Goal: Task Accomplishment & Management: Manage account settings

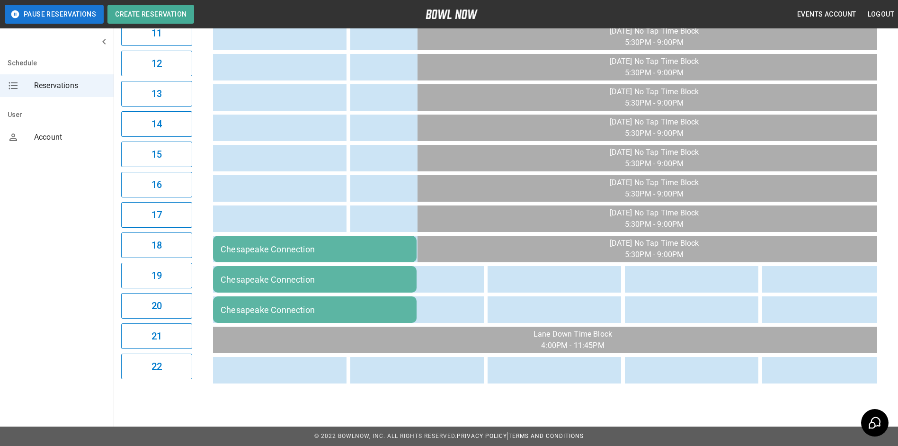
scroll to position [435, 0]
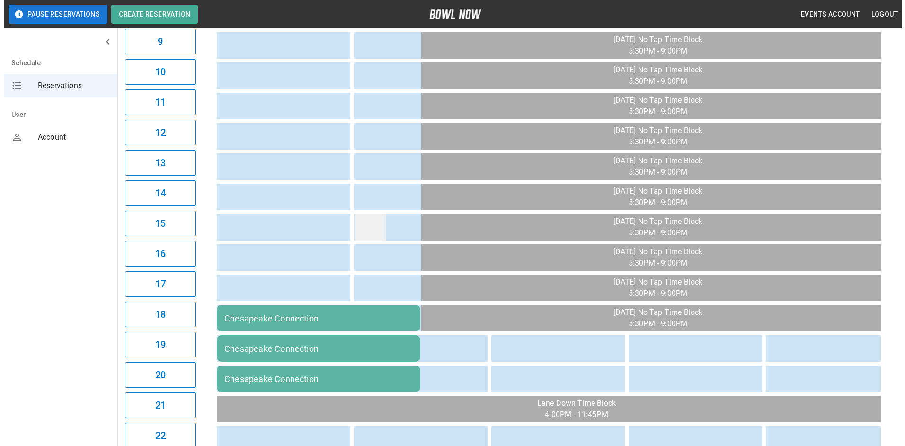
scroll to position [435, 0]
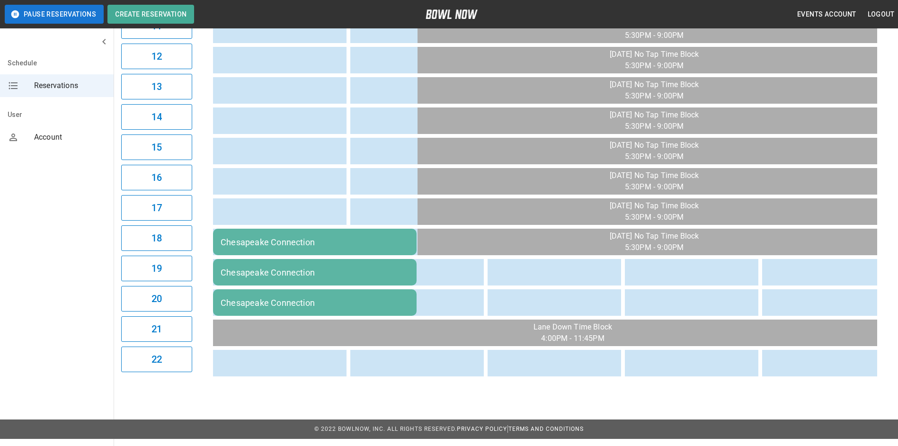
click at [327, 235] on td "Chesapeake Connection" at bounding box center [315, 242] width 204 height 27
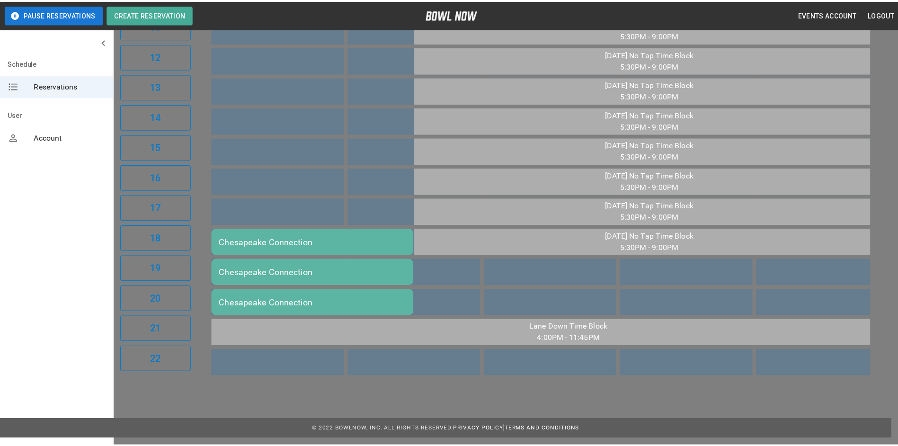
scroll to position [15, 0]
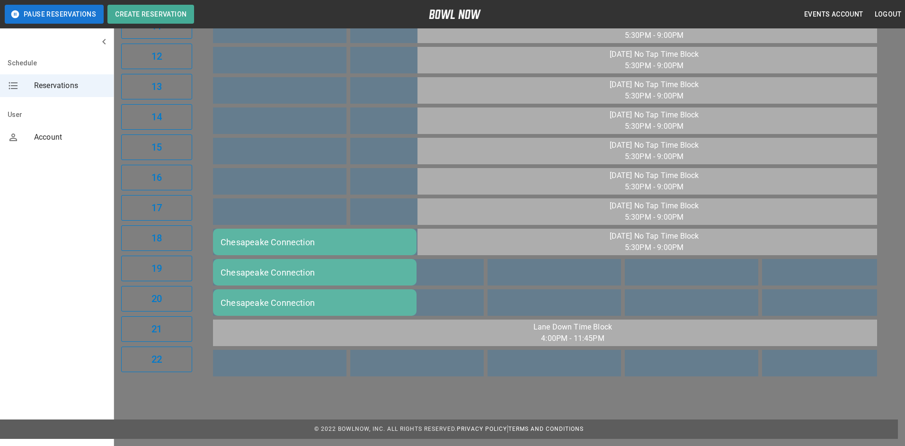
click at [51, 274] on div at bounding box center [452, 223] width 905 height 446
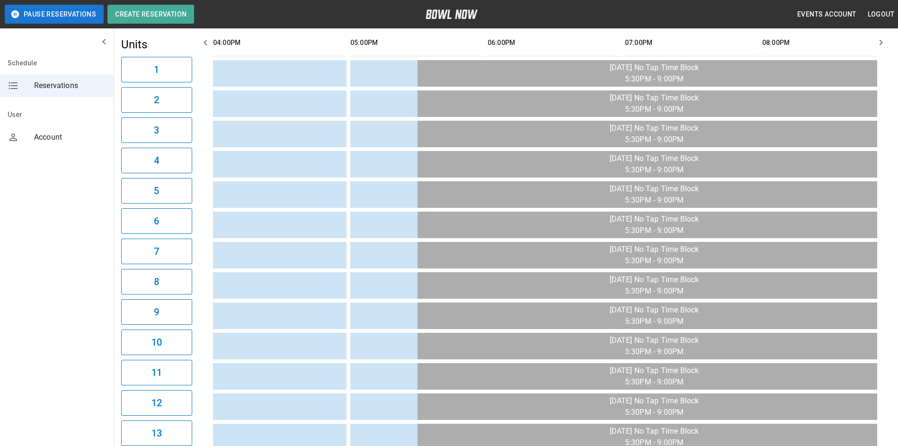
scroll to position [0, 0]
